Goal: Task Accomplishment & Management: Check status

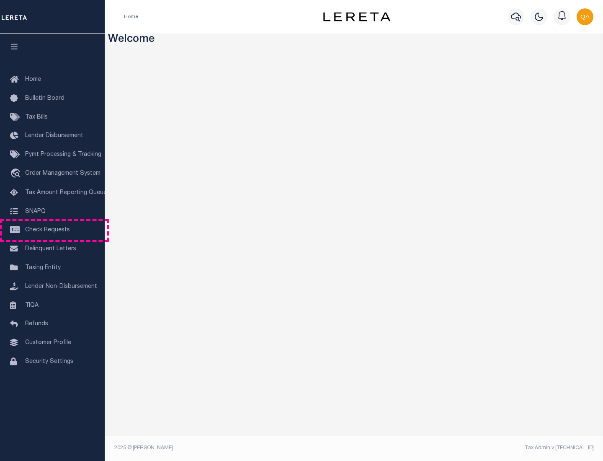
click at [52, 230] on span "Check Requests" at bounding box center [47, 230] width 45 height 6
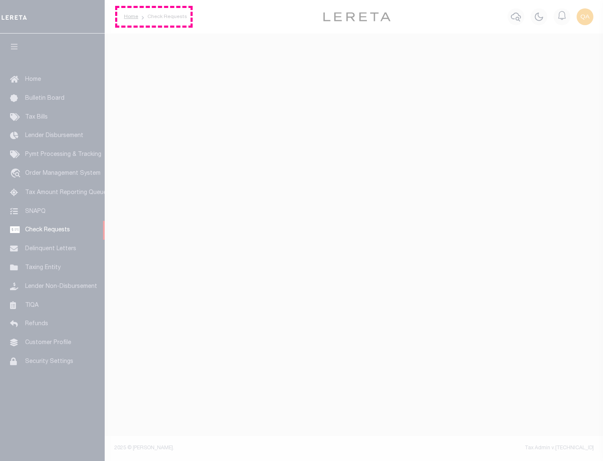
select select "50"
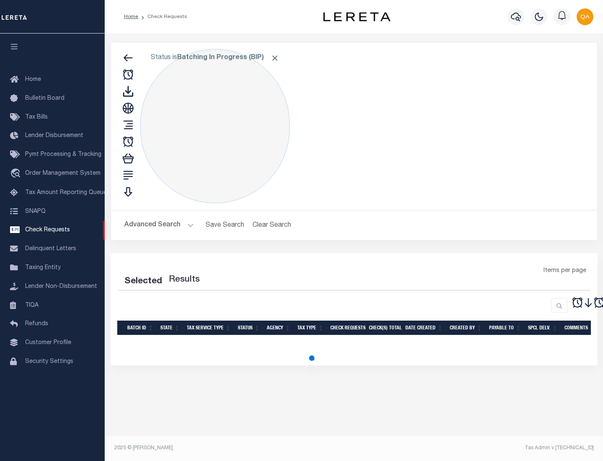
select select "50"
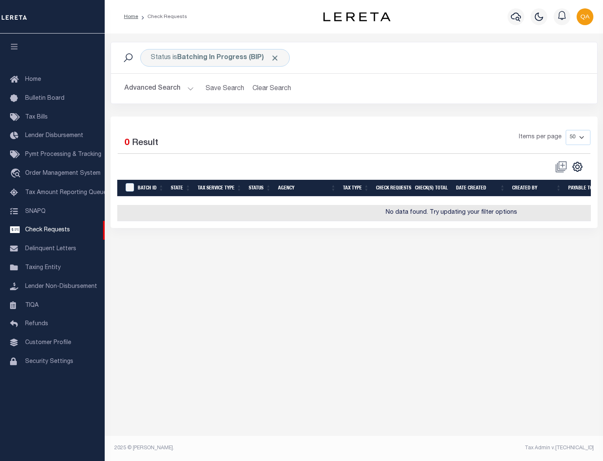
click at [275, 58] on span "Click to Remove" at bounding box center [275, 58] width 9 height 9
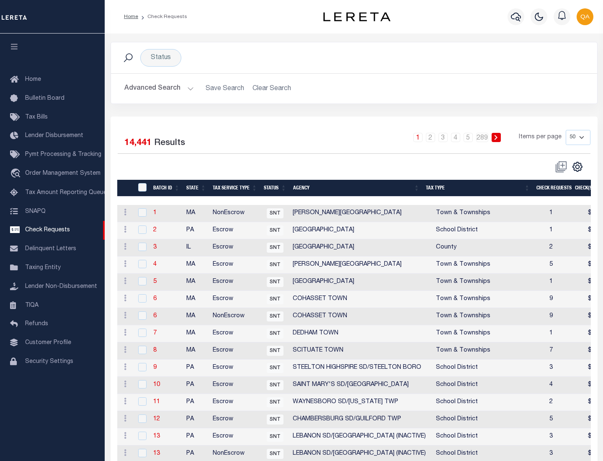
scroll to position [404, 0]
